Goal: Use online tool/utility: Utilize a website feature to perform a specific function

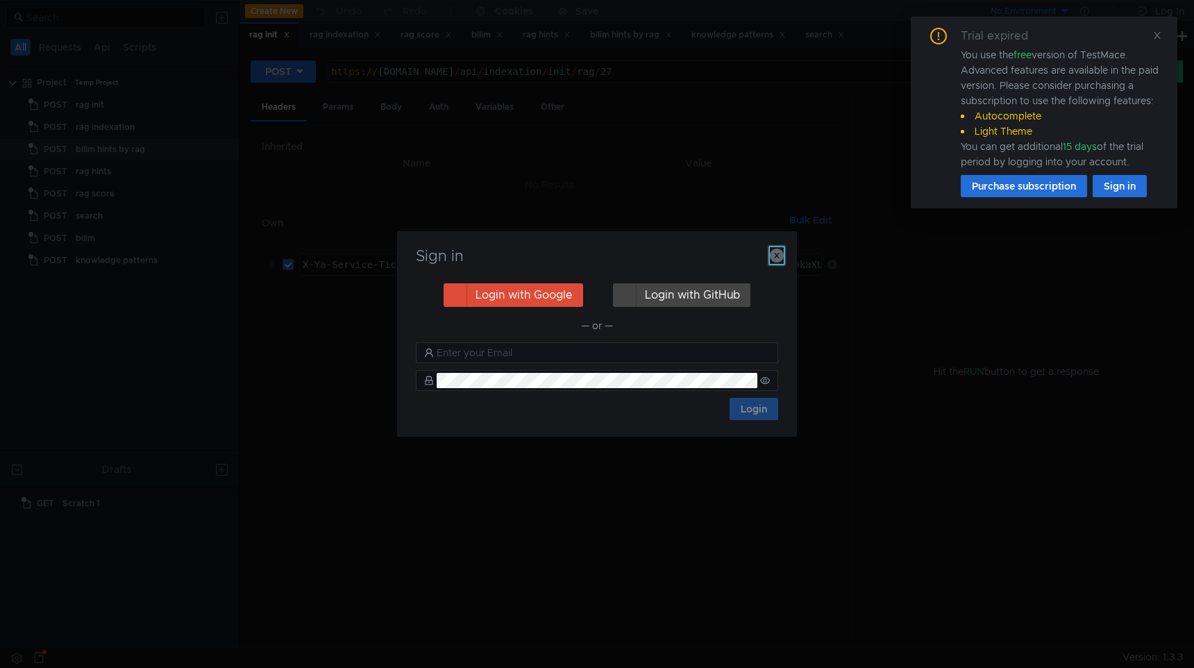
click at [781, 255] on icon "button" at bounding box center [777, 256] width 14 height 14
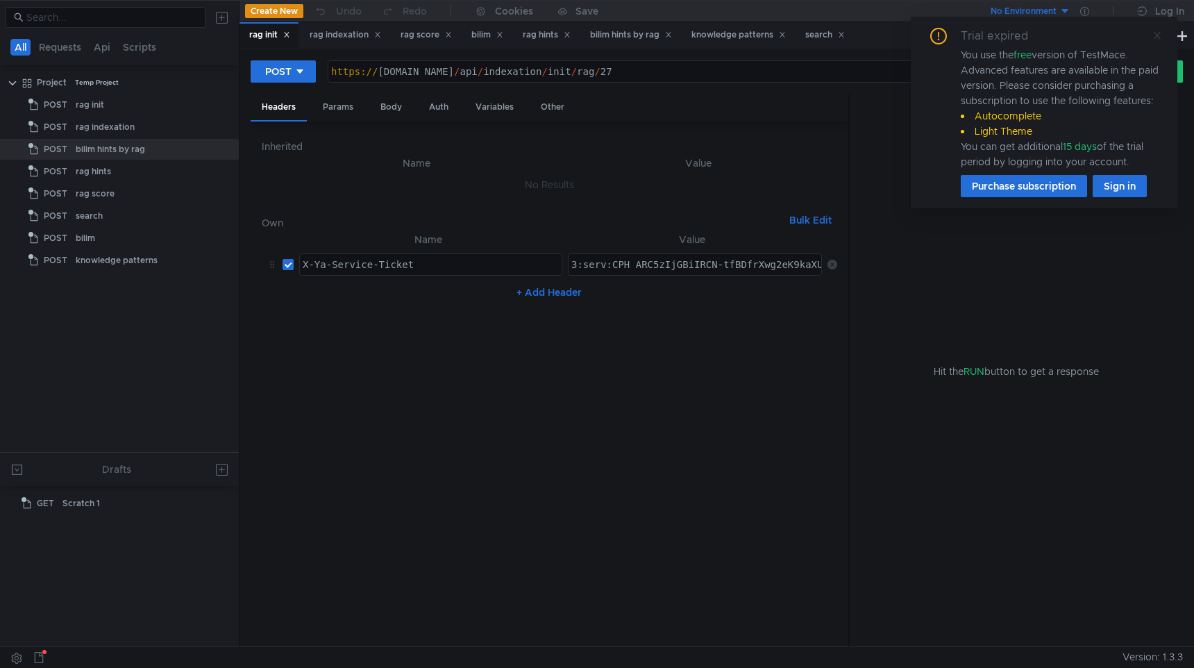
click at [1160, 32] on icon at bounding box center [1157, 35] width 7 height 7
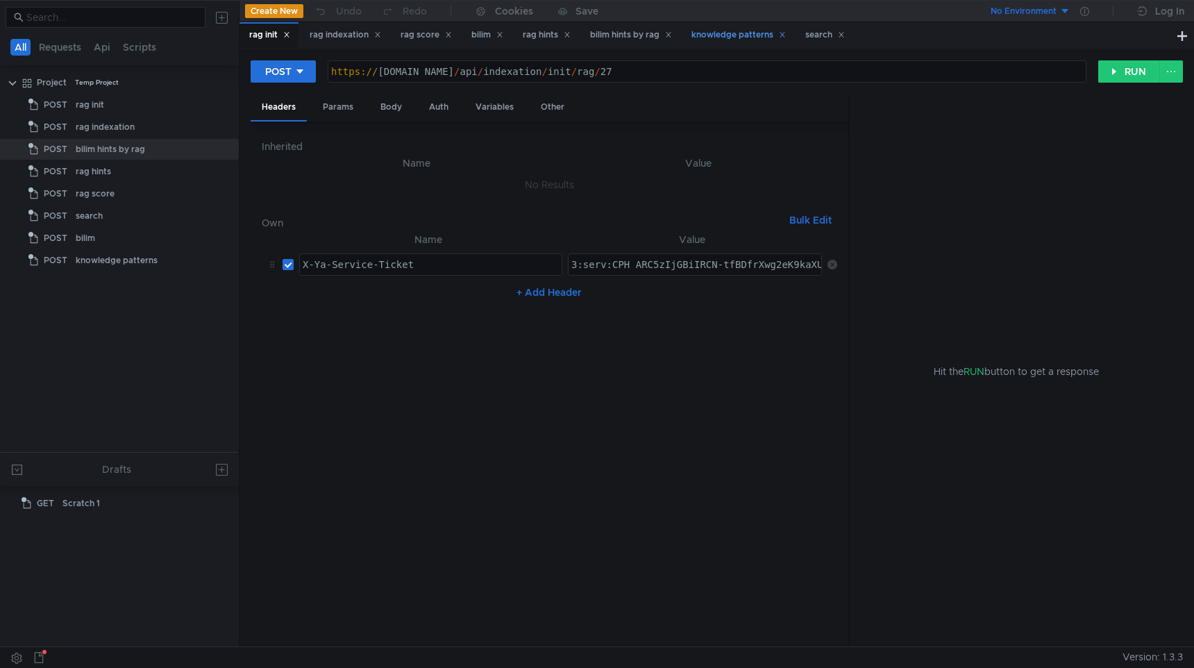
click at [731, 28] on div "knowledge patterns" at bounding box center [738, 35] width 94 height 15
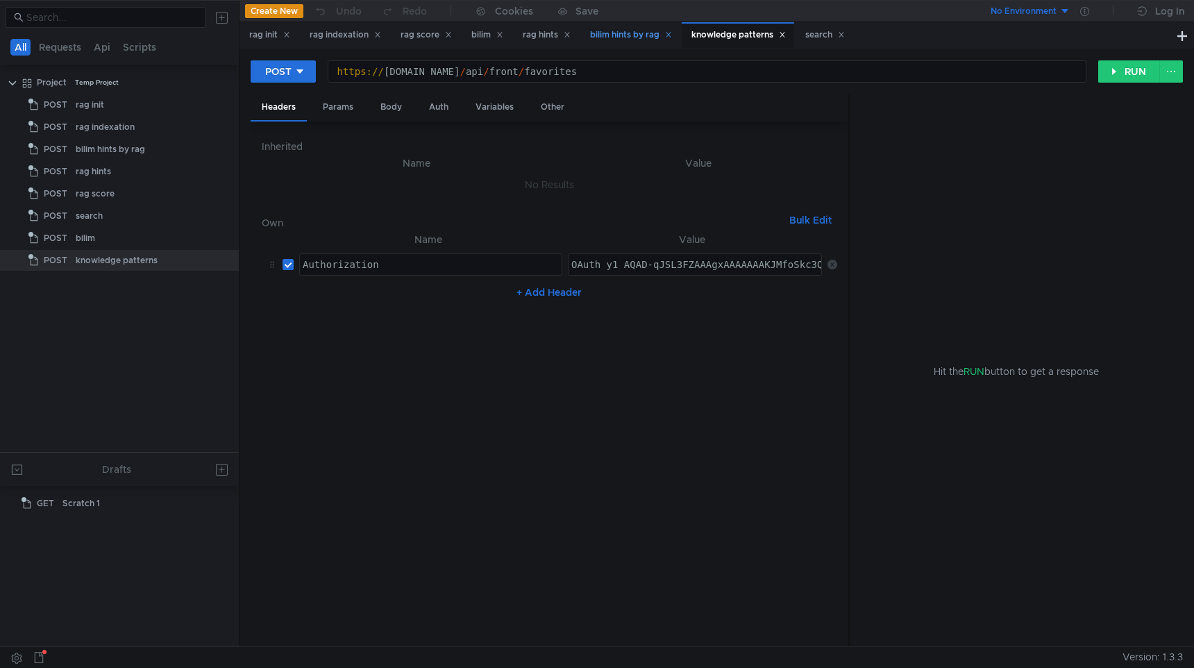
click at [646, 32] on div "bilim hints by rag" at bounding box center [631, 35] width 82 height 15
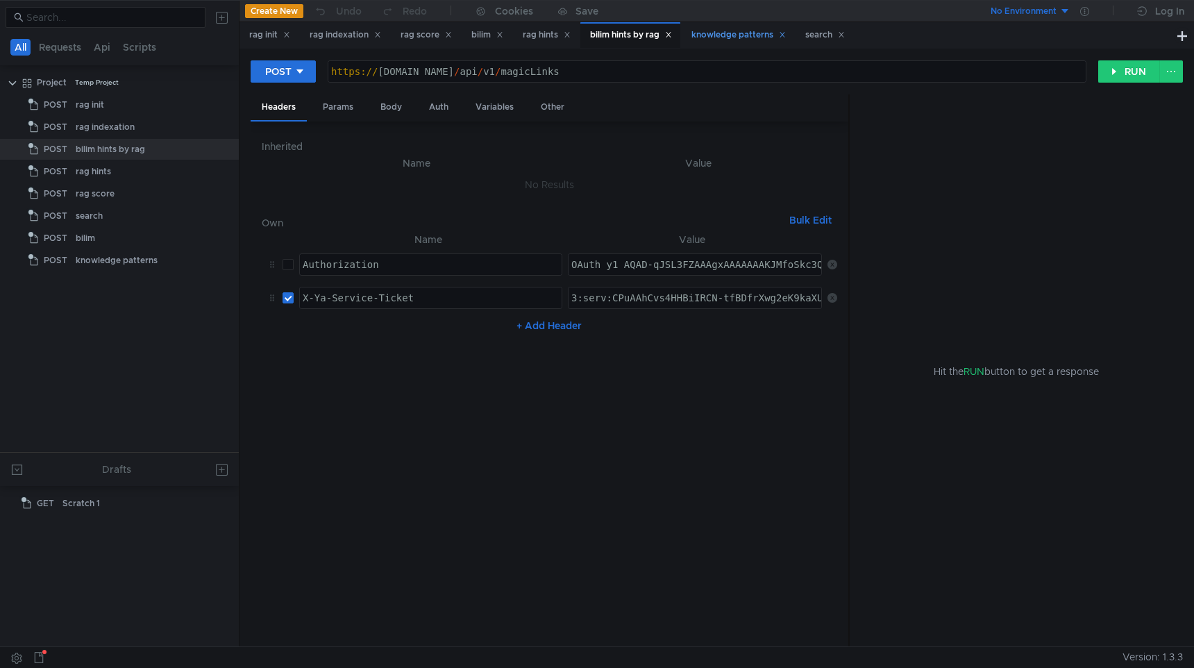
click at [733, 37] on div "knowledge patterns" at bounding box center [738, 35] width 94 height 15
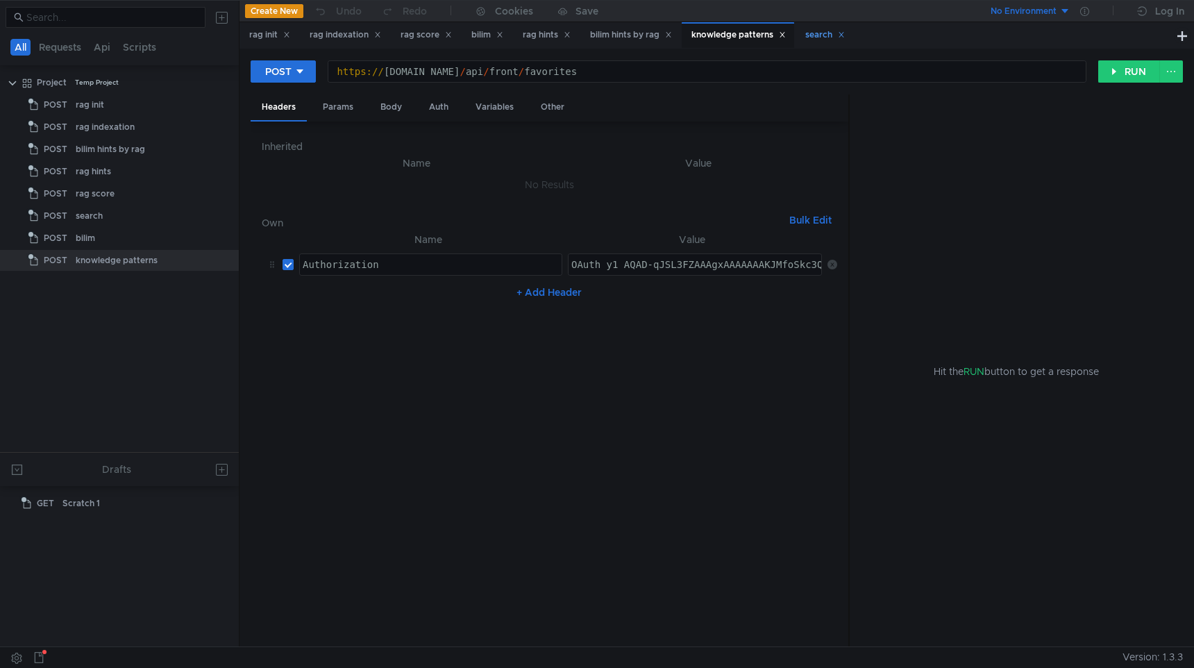
click at [829, 40] on div "search" at bounding box center [825, 35] width 40 height 15
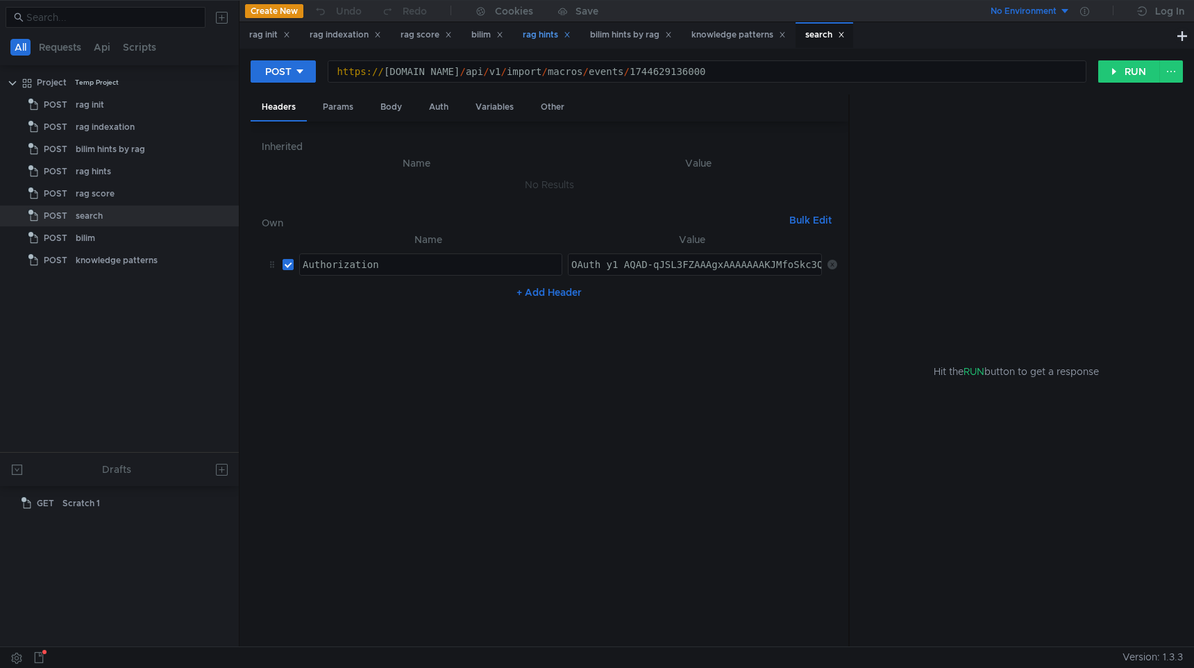
click at [547, 42] on div "rag hints" at bounding box center [546, 35] width 66 height 26
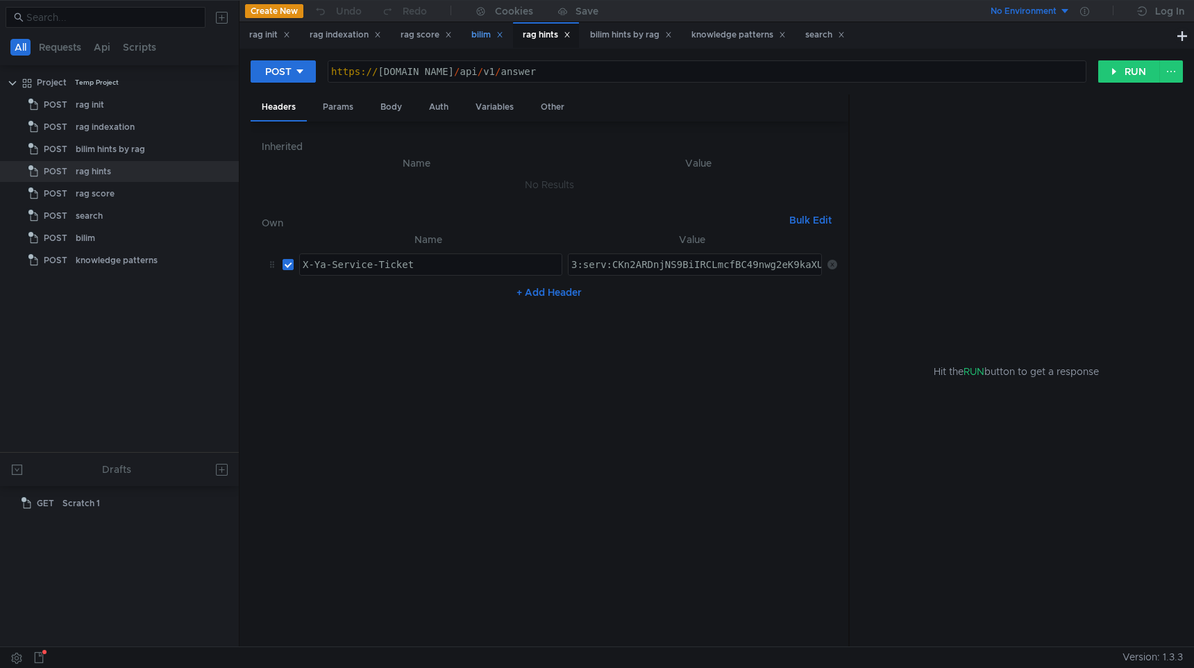
click at [489, 38] on div "bilim" at bounding box center [487, 35] width 32 height 15
click at [423, 37] on div "rag score" at bounding box center [426, 35] width 51 height 15
click at [373, 37] on div "rag indexation" at bounding box center [345, 35] width 71 height 15
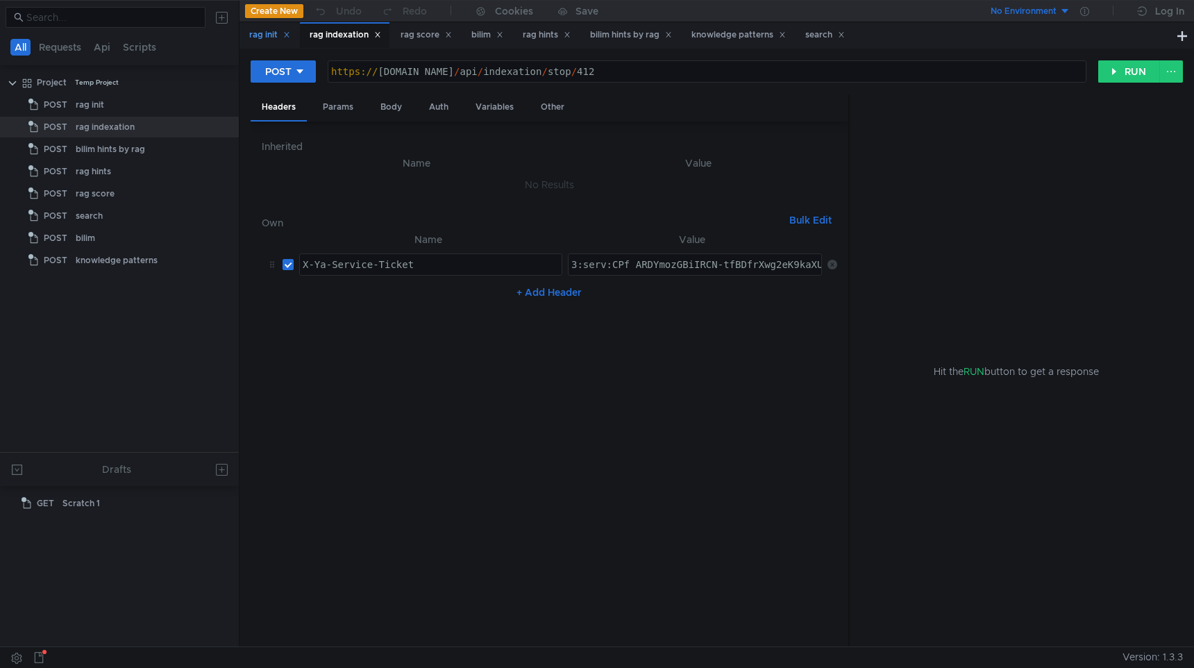
click at [278, 43] on div "rag init" at bounding box center [268, 35] width 59 height 26
click at [718, 40] on div "knowledge patterns" at bounding box center [738, 35] width 94 height 15
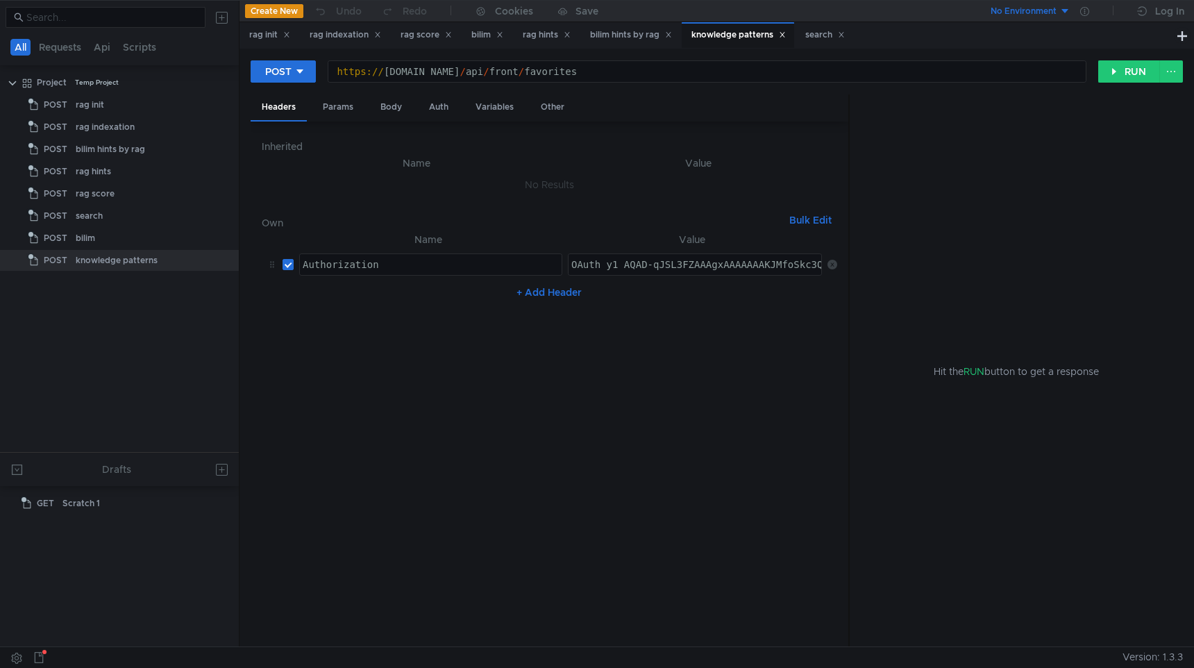
click at [630, 75] on div "https:// [DOMAIN_NAME] / api / front / favorites" at bounding box center [706, 82] width 757 height 33
type textarea "[URL][DOMAIN_NAME]"
click at [291, 71] on div "POST" at bounding box center [278, 71] width 26 height 15
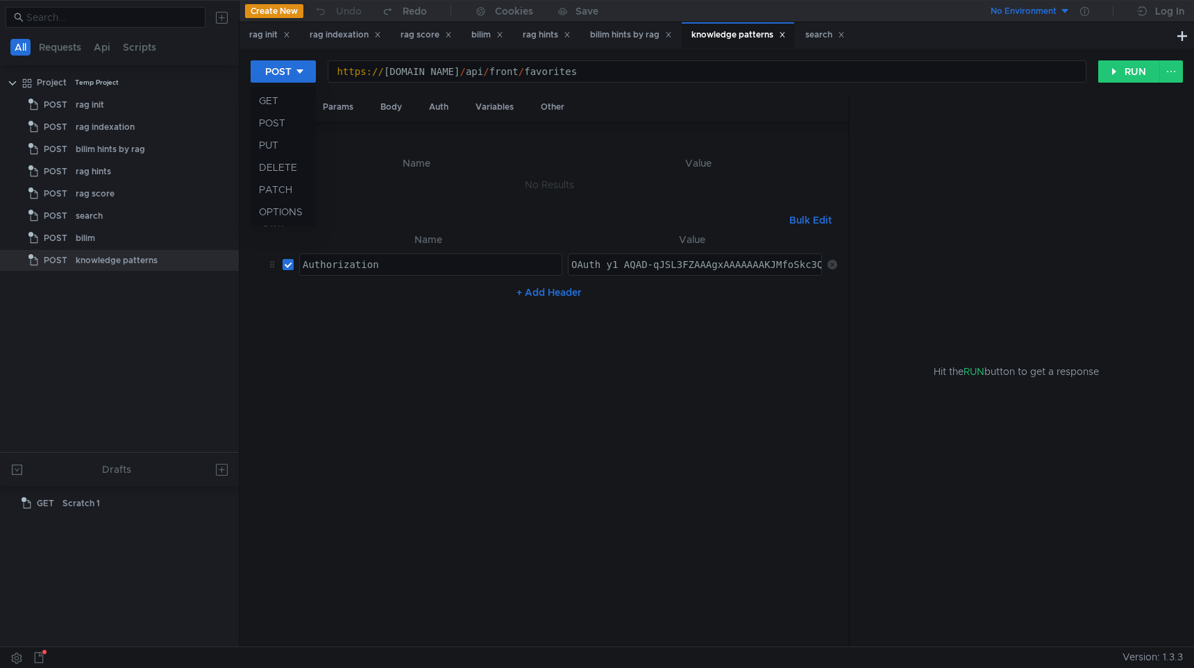
click at [390, 110] on div at bounding box center [597, 334] width 1194 height 668
click at [390, 104] on div "Body" at bounding box center [391, 107] width 44 height 26
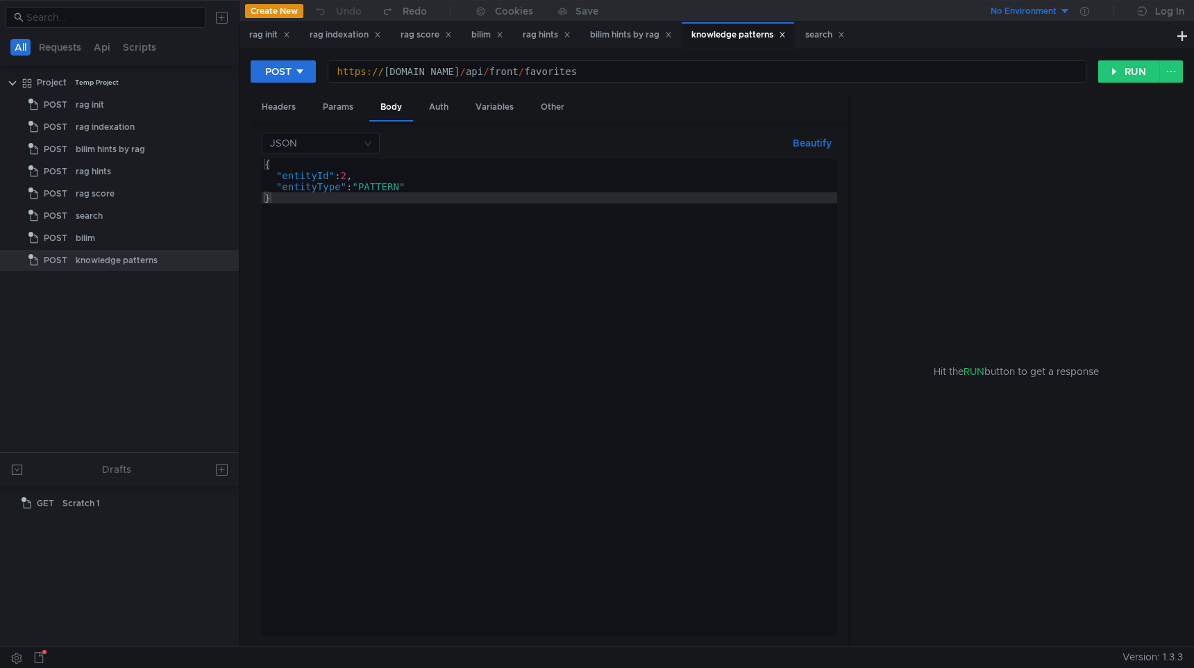
click at [348, 177] on div "{ "entityId" : 2 , "entityType" : "PATTERN" }" at bounding box center [549, 408] width 575 height 499
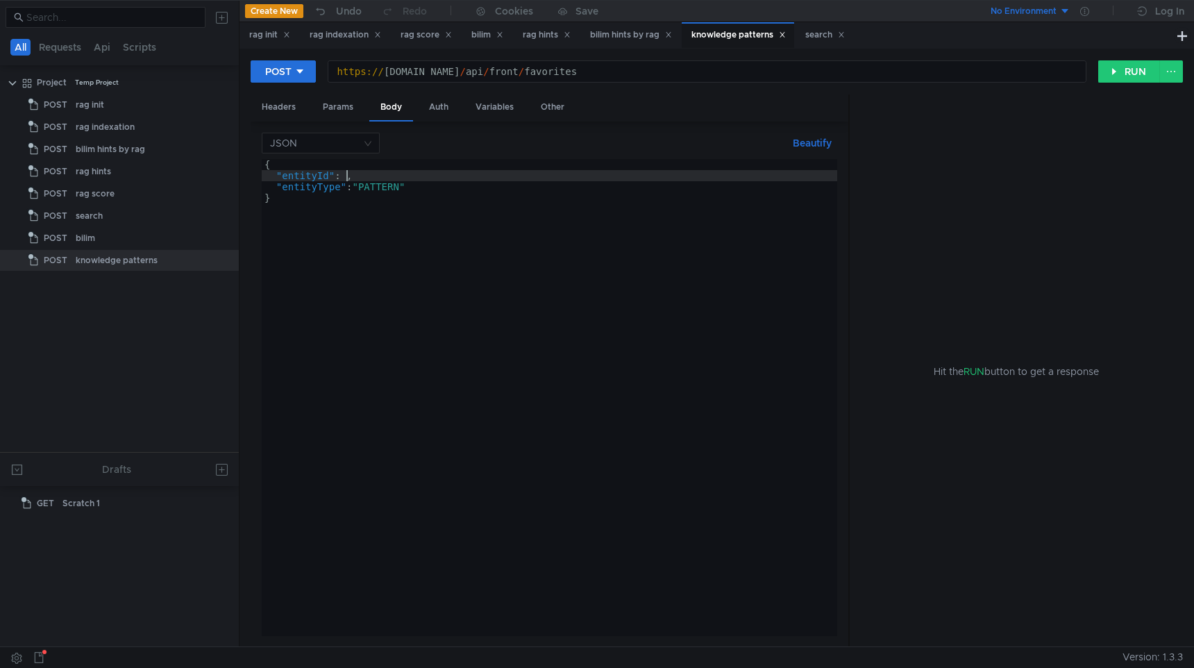
scroll to position [0, 6]
click at [1113, 64] on button "RUN" at bounding box center [1129, 71] width 62 height 22
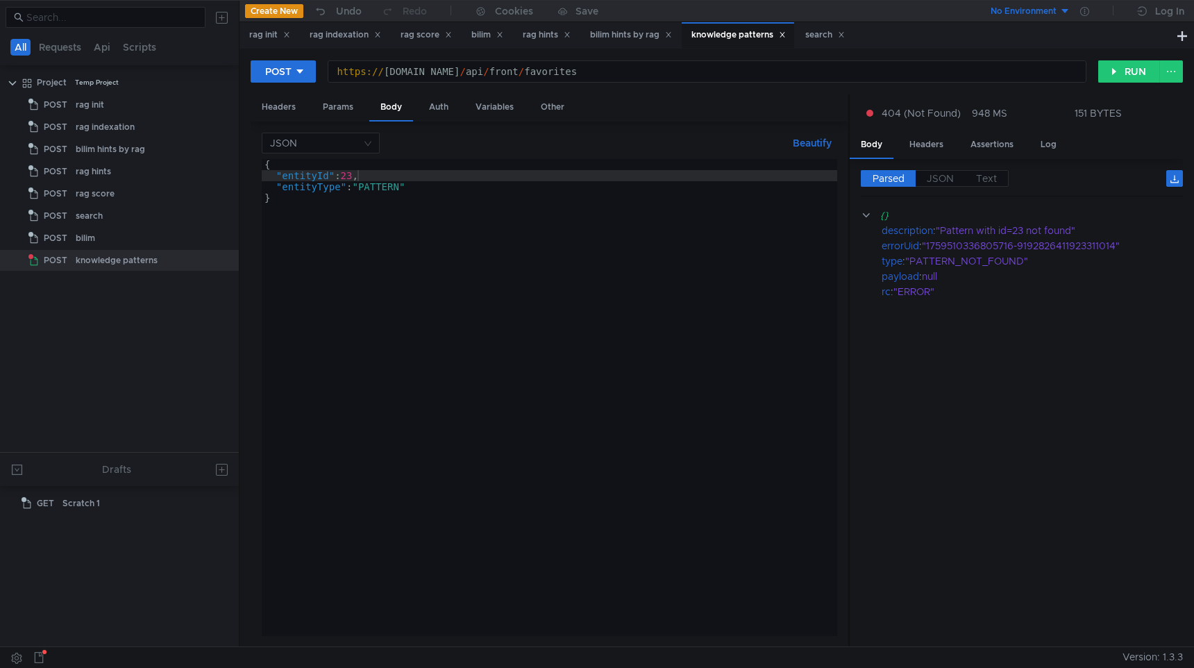
click at [360, 175] on div "{ "entityId" : 23 , "entityType" : "PATTERN" }" at bounding box center [549, 408] width 575 height 499
click at [1114, 75] on button "RUN" at bounding box center [1129, 71] width 62 height 22
click at [353, 177] on div "{ "entityId" : 3 , "entityType" : "PATTERN" }" at bounding box center [549, 408] width 575 height 499
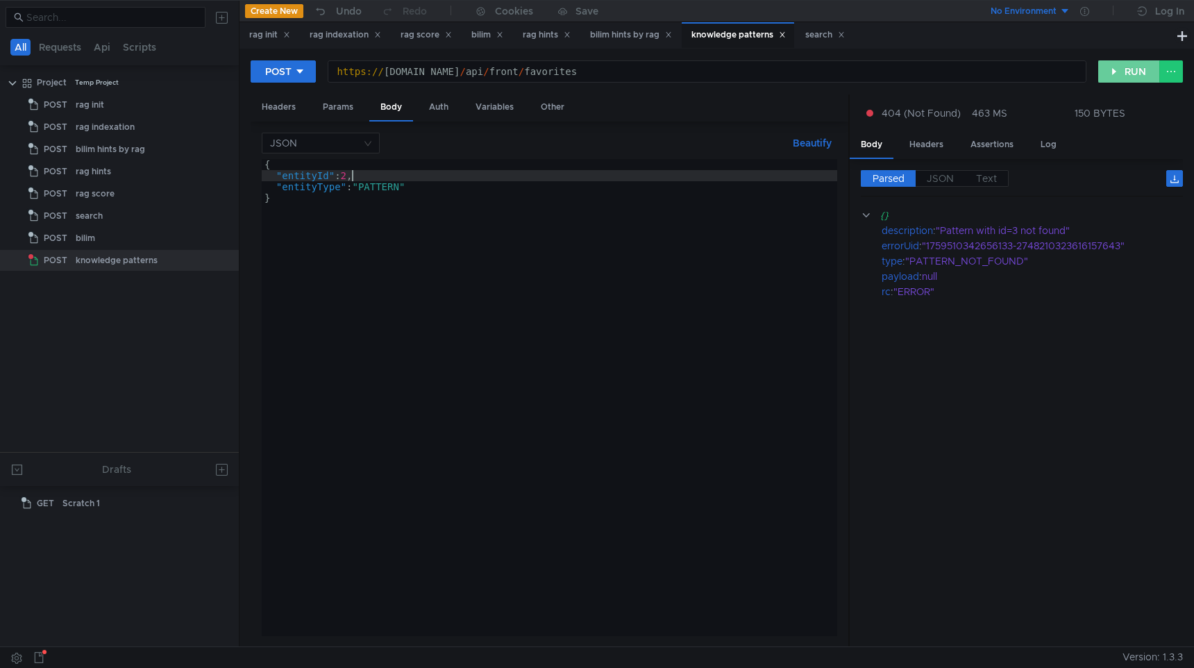
type textarea ""entityId": 2,"
click at [1122, 73] on button "RUN" at bounding box center [1129, 71] width 62 height 22
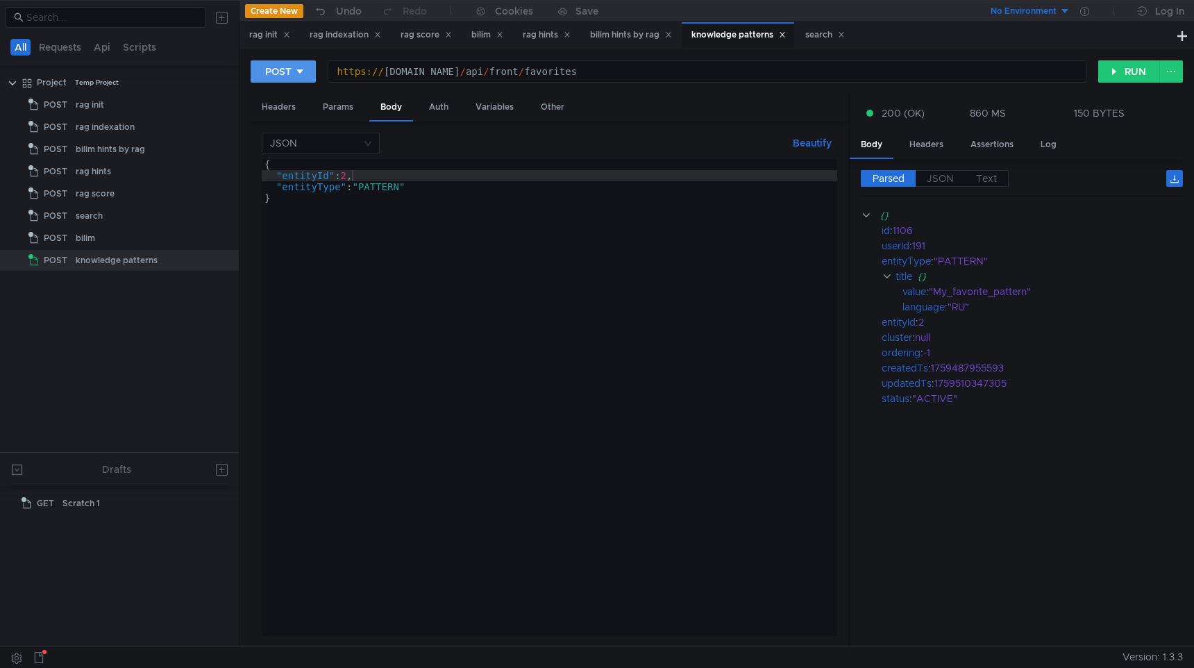
click at [286, 78] on div "POST" at bounding box center [278, 71] width 26 height 15
click at [273, 108] on li "GET" at bounding box center [283, 101] width 65 height 22
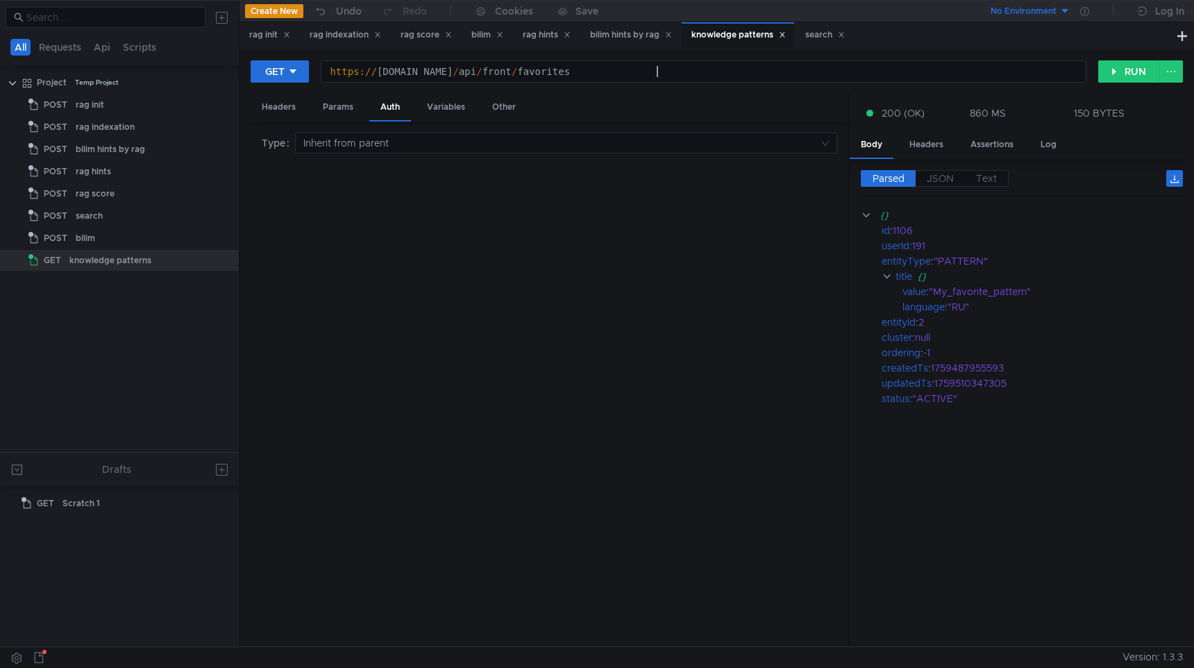
click at [682, 69] on div "https:// [DOMAIN_NAME] / api / front / favorites" at bounding box center [703, 82] width 764 height 33
click at [1134, 69] on button "RUN" at bounding box center [1129, 71] width 62 height 22
